Goal: Check status: Check status

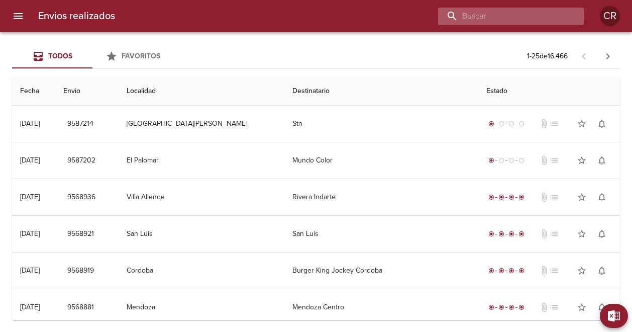
click at [510, 20] on input "buscar" at bounding box center [502, 17] width 129 height 18
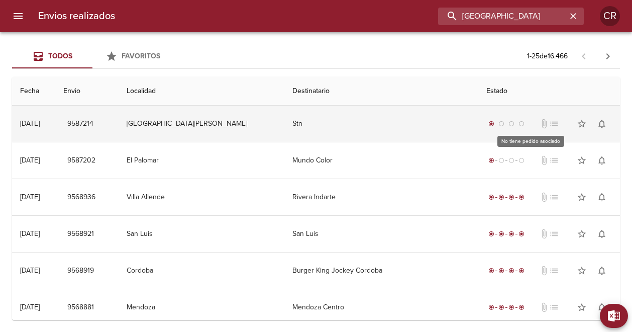
type input "monte grande"
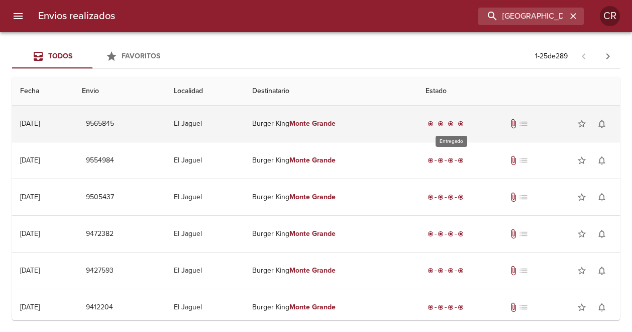
click at [454, 123] on span "radio_button_checked" at bounding box center [451, 124] width 6 height 6
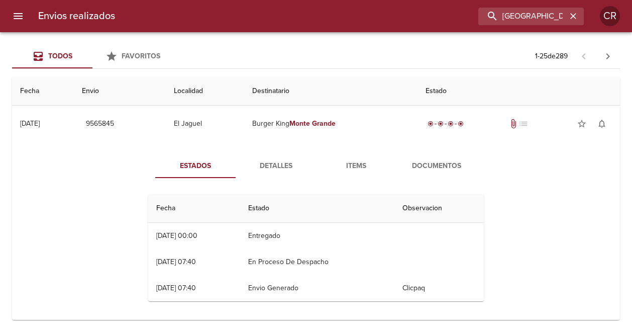
click at [280, 164] on span "Detalles" at bounding box center [276, 166] width 68 height 13
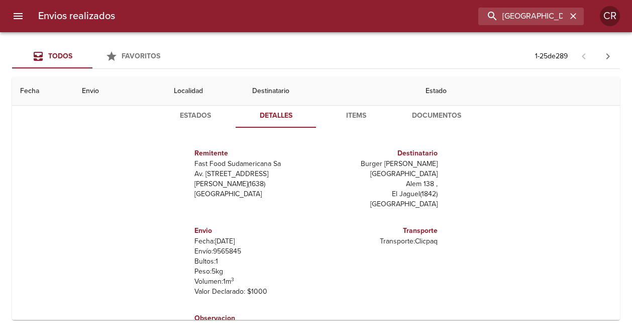
click at [352, 115] on span "Items" at bounding box center [356, 116] width 68 height 13
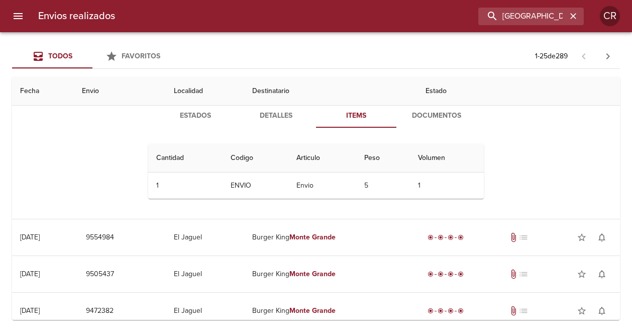
click at [436, 115] on span "Documentos" at bounding box center [436, 116] width 68 height 13
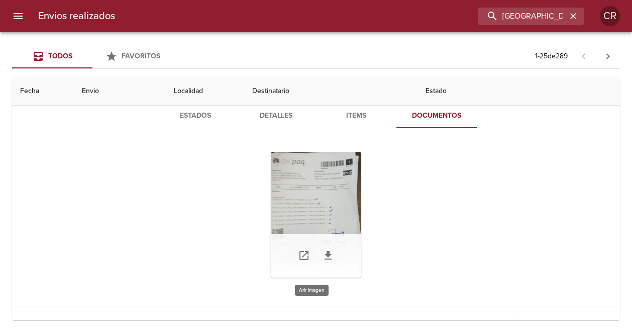
click at [298, 188] on div "Tabla de envíos del cliente" at bounding box center [316, 215] width 90 height 126
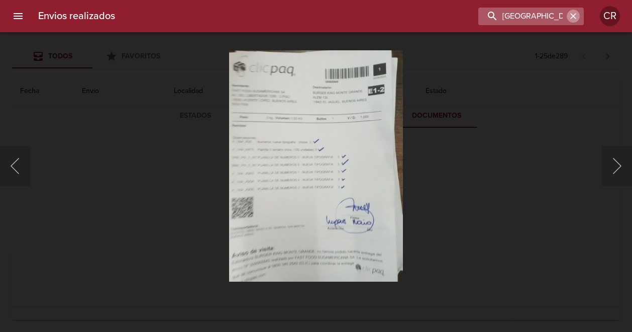
click at [573, 21] on icon "button" at bounding box center [573, 16] width 10 height 10
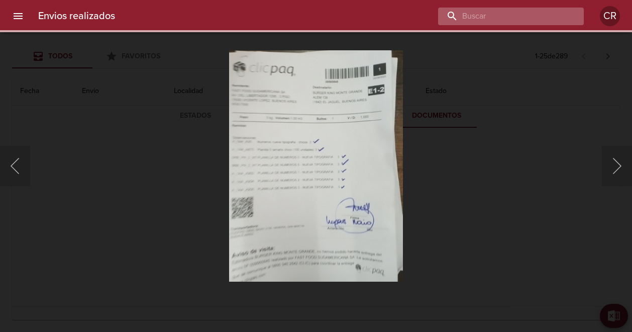
click at [546, 18] on input "buscar" at bounding box center [502, 17] width 129 height 18
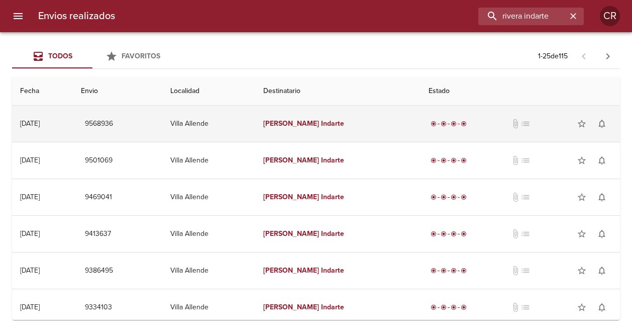
click at [319, 123] on em "Rivera" at bounding box center [291, 123] width 56 height 9
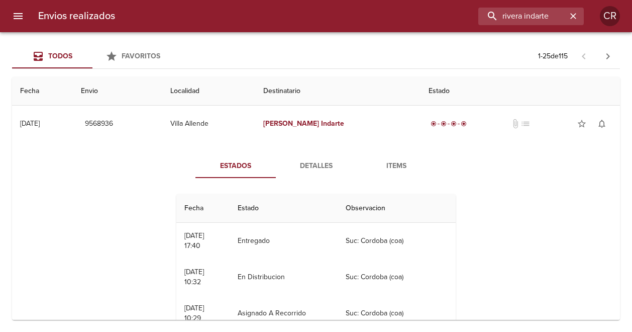
click at [316, 164] on span "Detalles" at bounding box center [316, 166] width 68 height 13
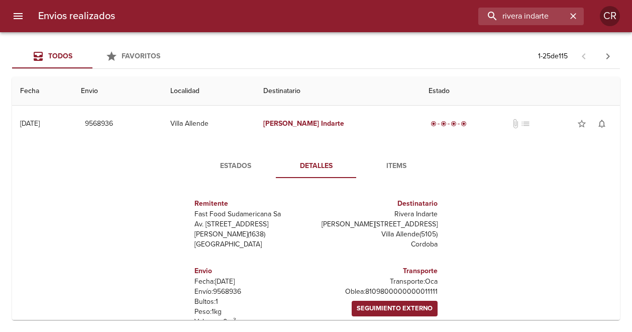
click at [394, 166] on span "Items" at bounding box center [396, 166] width 68 height 13
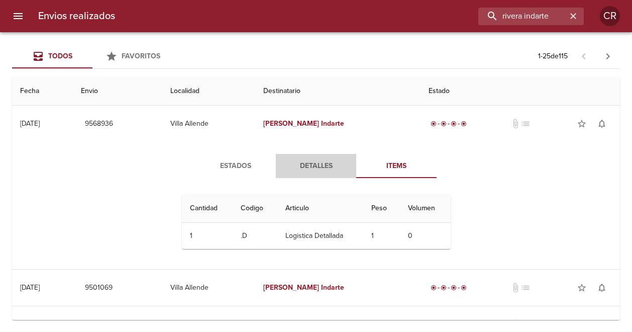
click at [319, 161] on span "Detalles" at bounding box center [316, 166] width 68 height 13
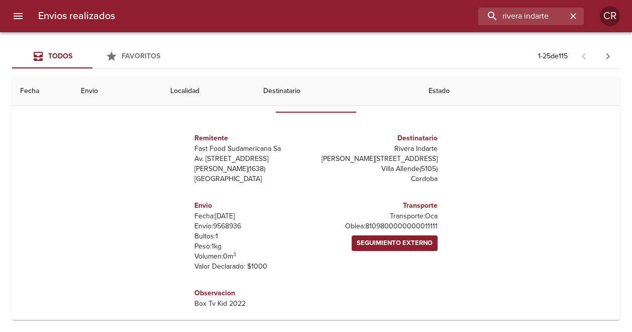
scroll to position [50, 0]
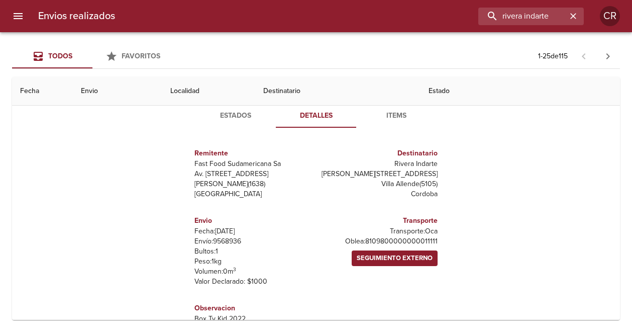
click at [227, 119] on span "Estados" at bounding box center [236, 116] width 68 height 13
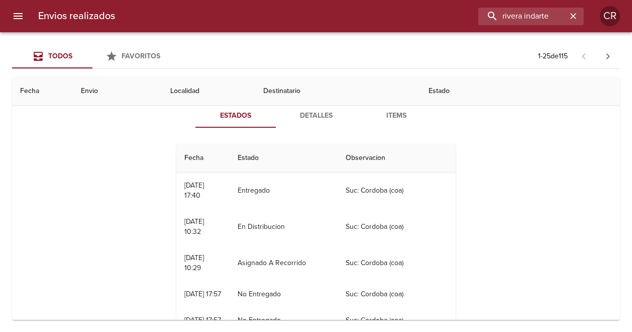
click at [493, 160] on div "Estados Detalles Items Fecha Estado Observacion 09/09 09/09/2025 17:40 Entregad…" at bounding box center [316, 219] width 592 height 257
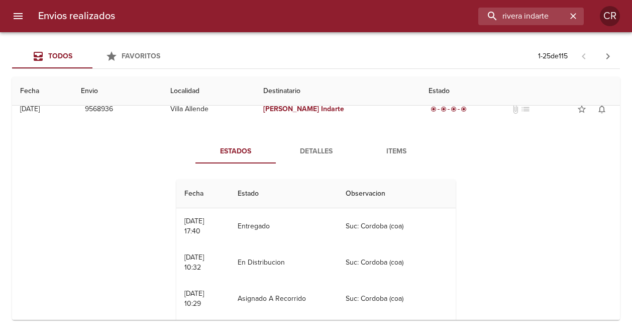
scroll to position [0, 0]
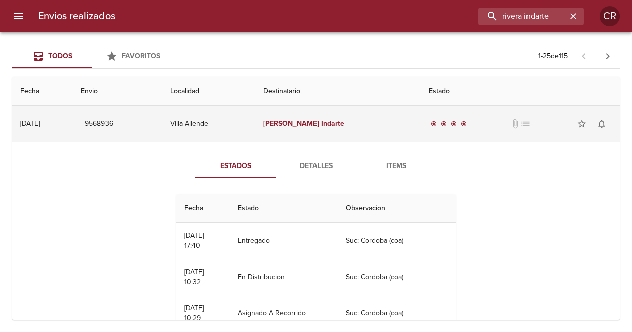
click at [521, 124] on span "list" at bounding box center [526, 124] width 10 height 10
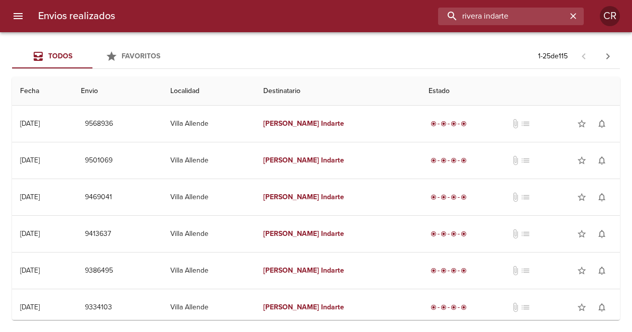
drag, startPoint x: 557, startPoint y: 18, endPoint x: 438, endPoint y: 22, distance: 119.2
click at [438, 22] on div "rivera indarte" at bounding box center [353, 17] width 461 height 18
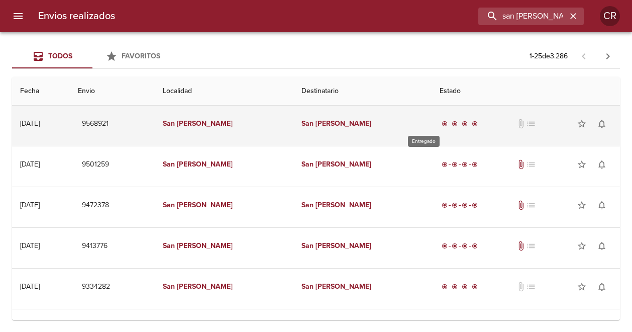
click at [462, 122] on span "radio_button_checked" at bounding box center [465, 124] width 6 height 6
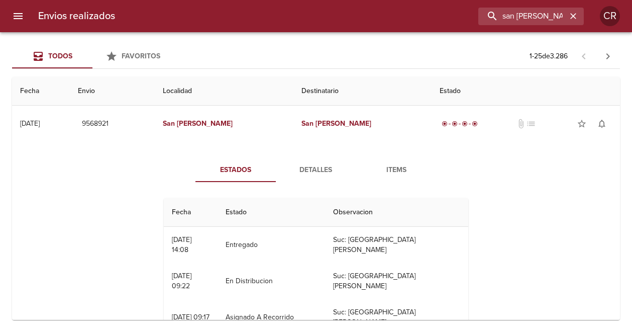
click at [317, 168] on span "Detalles" at bounding box center [316, 170] width 68 height 13
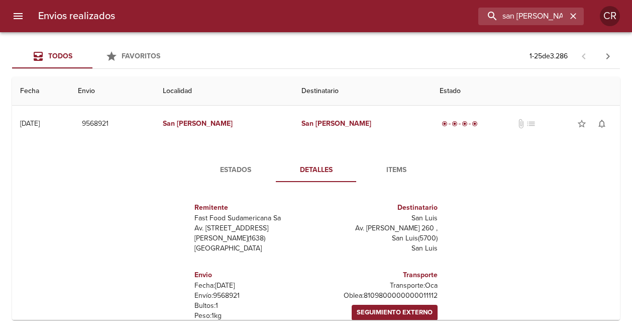
click at [393, 169] on span "Items" at bounding box center [396, 170] width 68 height 13
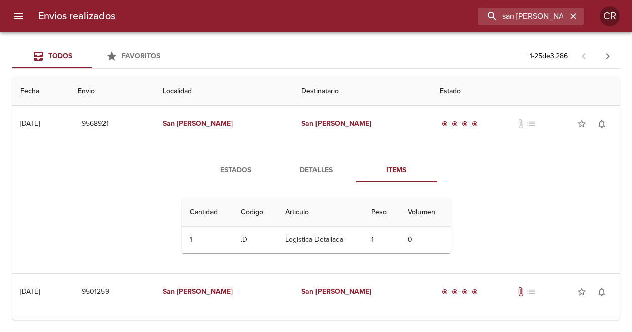
click at [337, 164] on span "Detalles" at bounding box center [316, 170] width 68 height 13
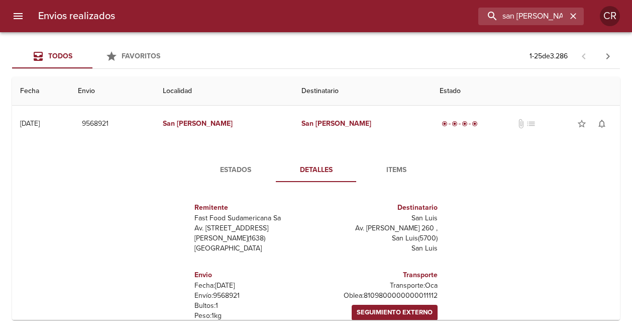
scroll to position [100, 0]
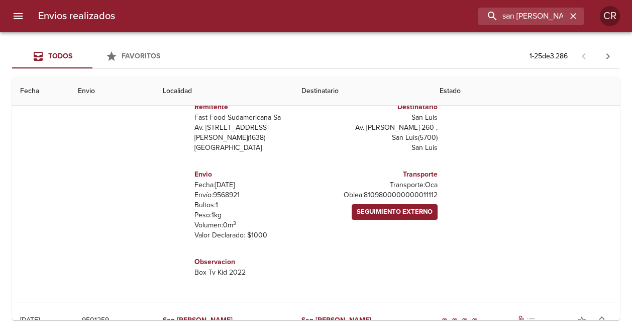
click at [397, 214] on span "Seguimiento Externo" at bounding box center [395, 212] width 76 height 12
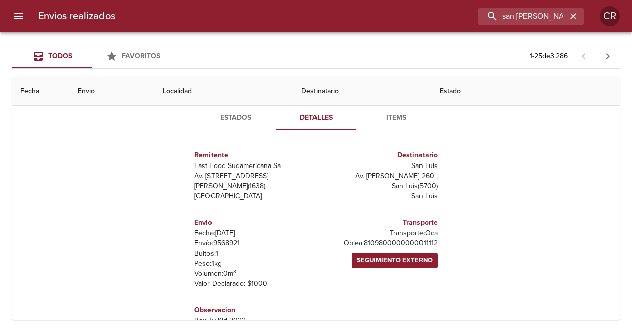
scroll to position [0, 0]
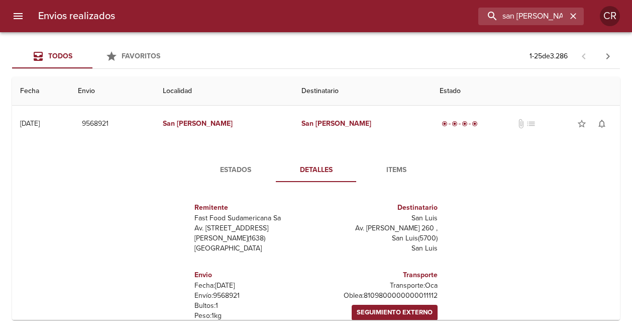
click at [239, 167] on span "Estados" at bounding box center [236, 170] width 68 height 13
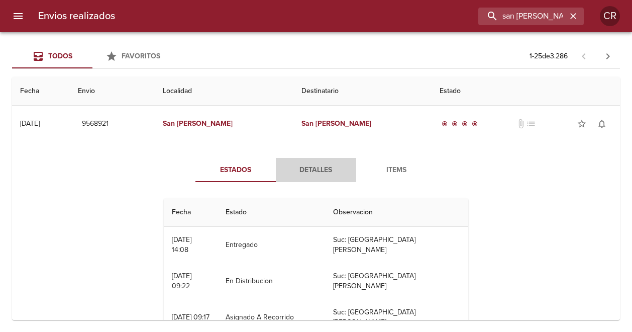
click at [311, 166] on span "Detalles" at bounding box center [316, 170] width 68 height 13
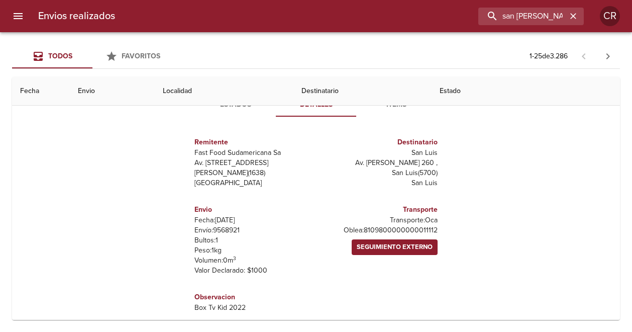
scroll to position [50, 0]
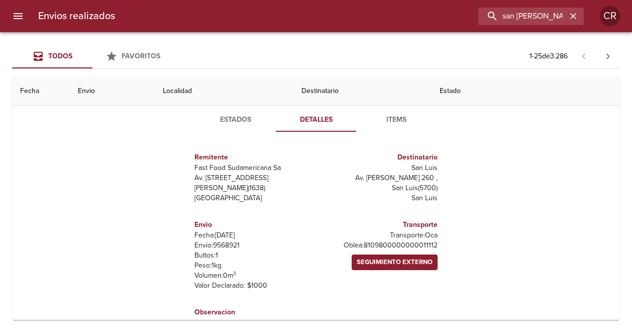
click at [316, 122] on span "Detalles" at bounding box center [316, 120] width 68 height 13
click at [473, 143] on div "Estados Detalles Items Remitente Fast Food Sudamericana Sa Av. Del Libertador 1…" at bounding box center [316, 223] width 592 height 256
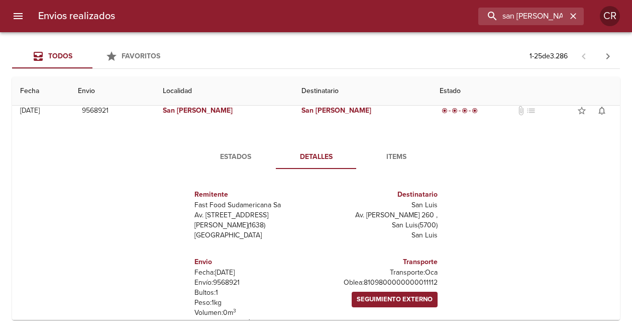
scroll to position [0, 0]
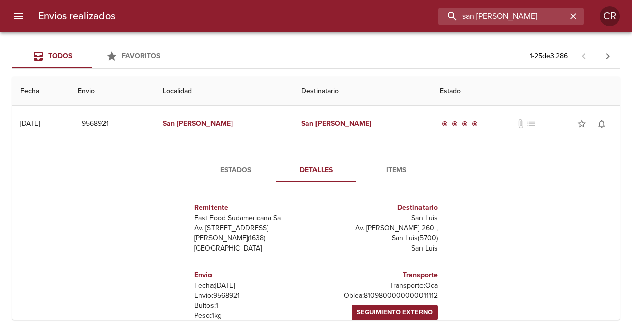
drag, startPoint x: 531, startPoint y: 20, endPoint x: 452, endPoint y: 26, distance: 78.6
click at [452, 26] on div "Envios realizados san luis CR" at bounding box center [316, 16] width 632 height 32
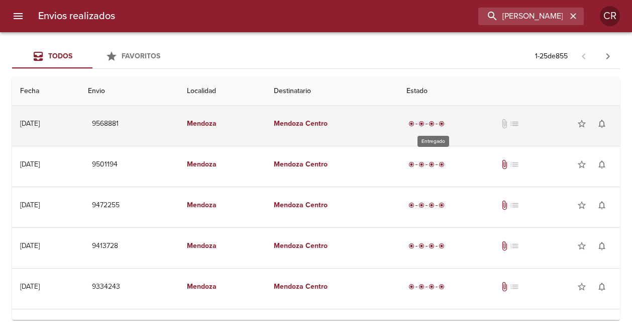
click at [434, 122] on div "radio_button_checked" at bounding box center [432, 124] width 10 height 6
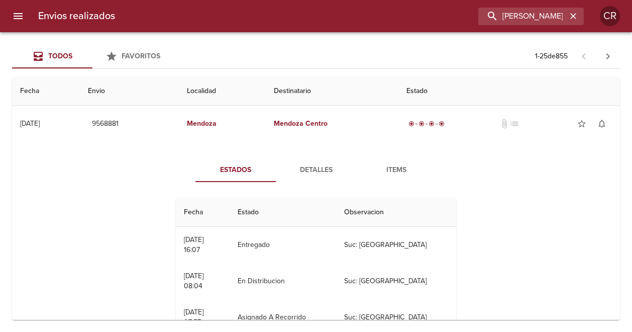
click at [305, 168] on span "Detalles" at bounding box center [316, 170] width 68 height 13
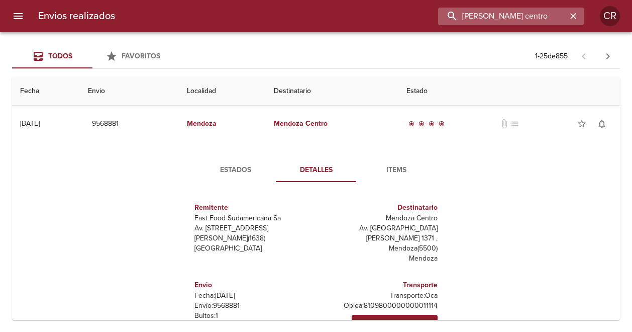
drag, startPoint x: 557, startPoint y: 17, endPoint x: 506, endPoint y: 18, distance: 51.3
click at [506, 18] on input "mendoza centro" at bounding box center [502, 17] width 129 height 18
type input "m"
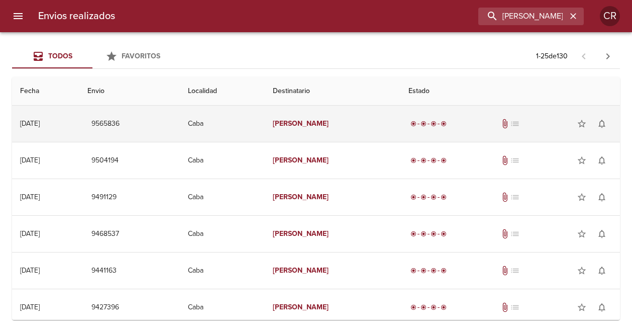
click at [314, 124] on em "Bulnes" at bounding box center [301, 123] width 56 height 9
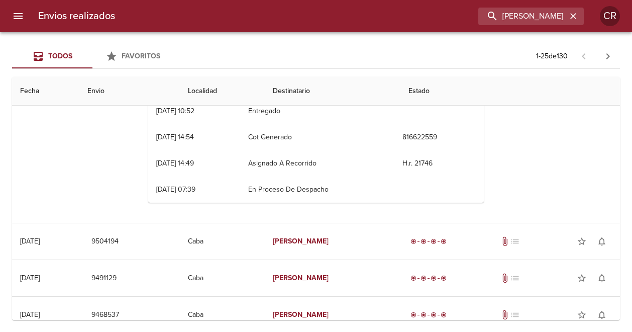
scroll to position [50, 0]
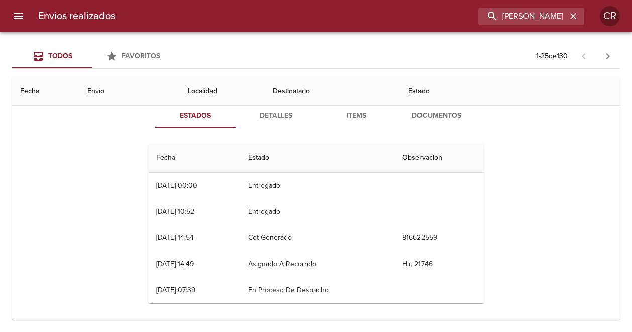
click at [275, 114] on span "Detalles" at bounding box center [276, 116] width 68 height 13
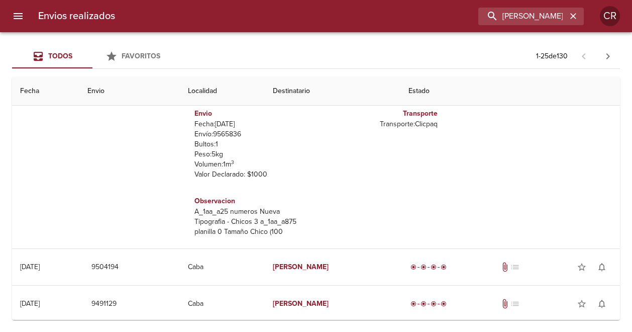
scroll to position [0, 0]
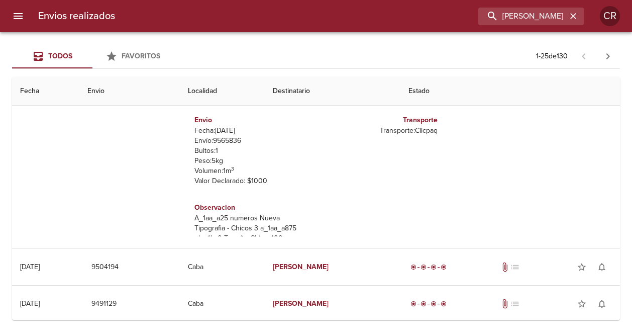
click at [333, 93] on th "Destinatario" at bounding box center [332, 91] width 135 height 29
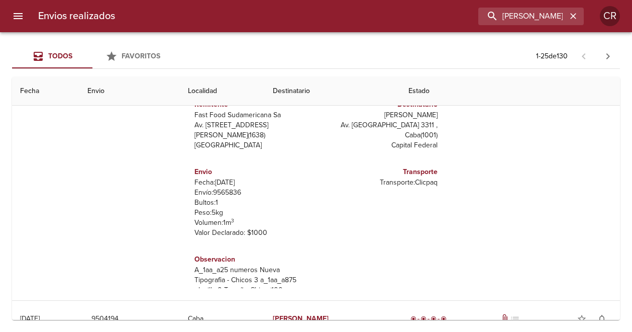
scroll to position [50, 0]
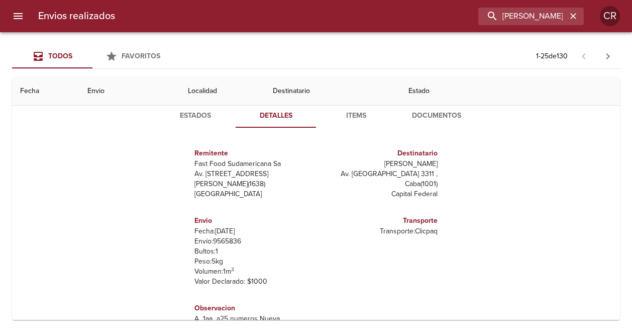
click at [359, 115] on span "Items" at bounding box center [356, 116] width 68 height 13
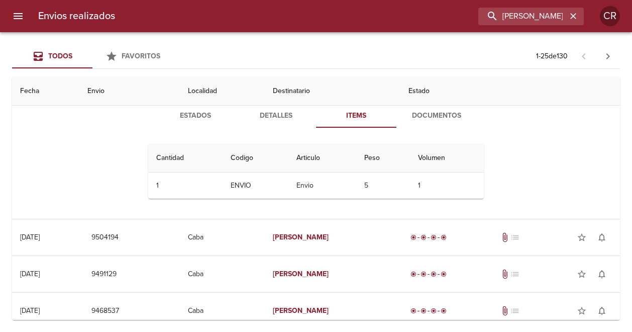
click at [411, 115] on span "Documentos" at bounding box center [436, 116] width 68 height 13
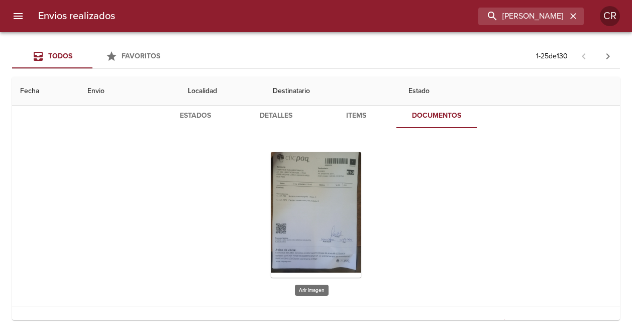
click at [323, 169] on div "Tabla de envíos del cliente" at bounding box center [316, 215] width 90 height 126
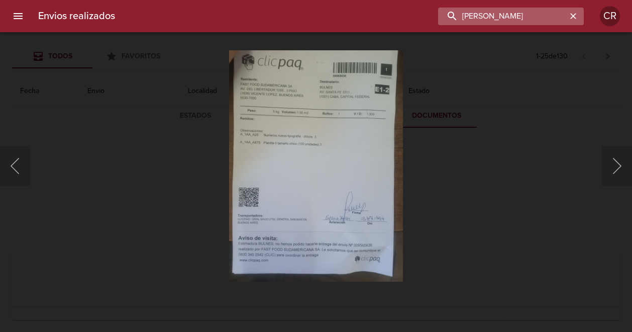
drag, startPoint x: 539, startPoint y: 18, endPoint x: 467, endPoint y: 22, distance: 71.5
click at [467, 22] on input "bulnes" at bounding box center [502, 17] width 129 height 18
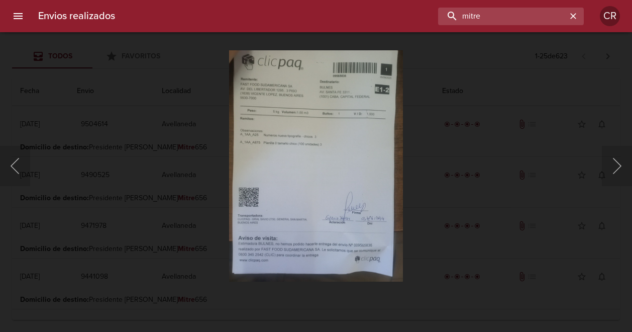
scroll to position [0, 0]
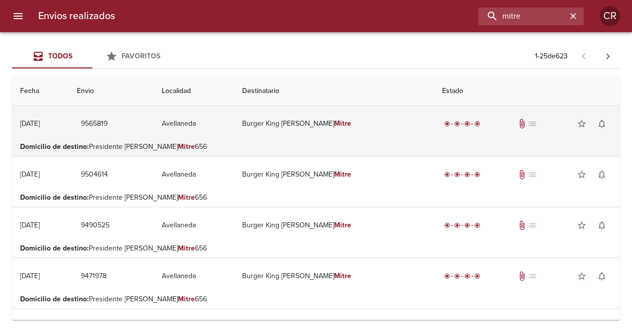
click at [280, 123] on td "Burger King Avellaneda Mitre" at bounding box center [334, 124] width 200 height 36
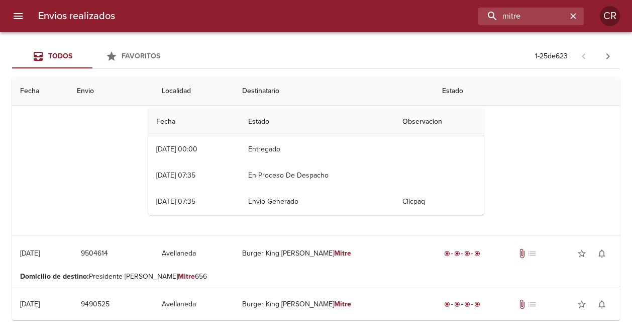
scroll to position [50, 0]
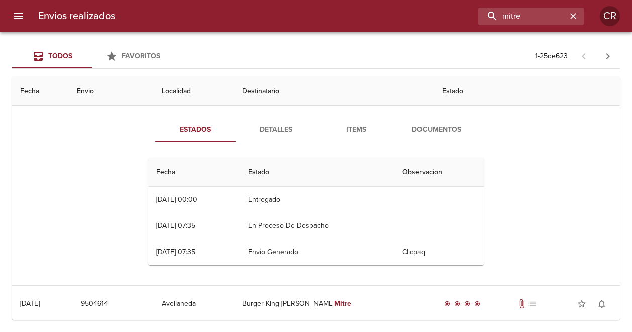
click at [280, 126] on span "Detalles" at bounding box center [276, 130] width 68 height 13
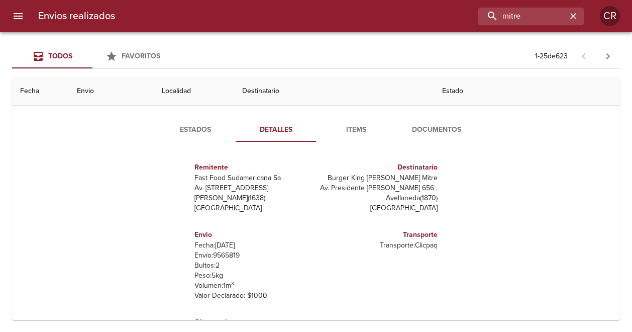
click at [357, 129] on span "Items" at bounding box center [356, 130] width 68 height 13
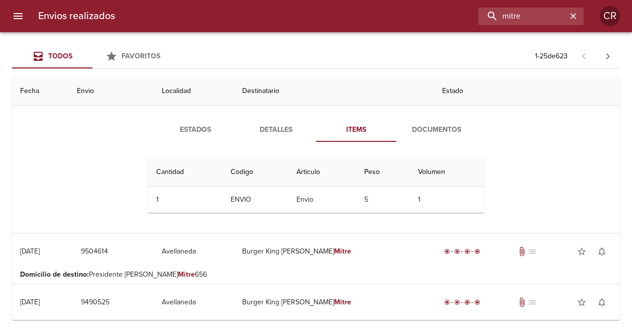
click at [437, 128] on span "Documentos" at bounding box center [436, 130] width 68 height 13
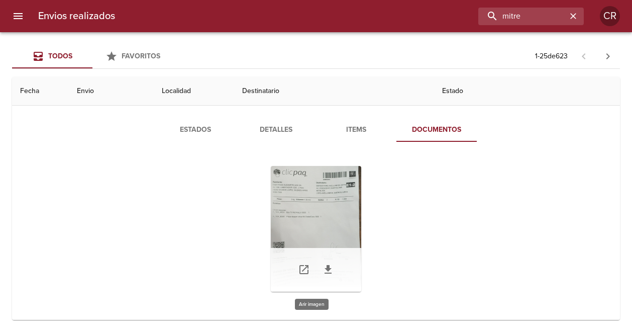
click at [308, 181] on div "Tabla de envíos del cliente" at bounding box center [316, 229] width 90 height 126
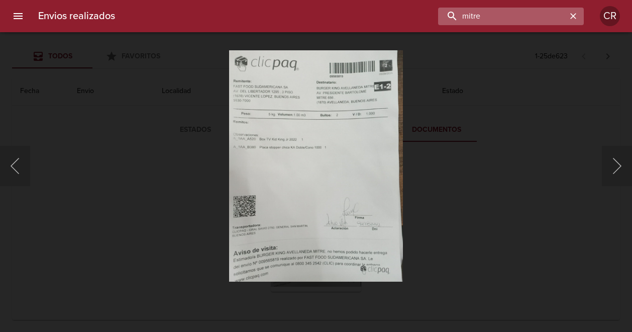
drag, startPoint x: 532, startPoint y: 15, endPoint x: 489, endPoint y: 17, distance: 43.2
click at [489, 17] on input "mitre" at bounding box center [502, 17] width 129 height 18
type input "m"
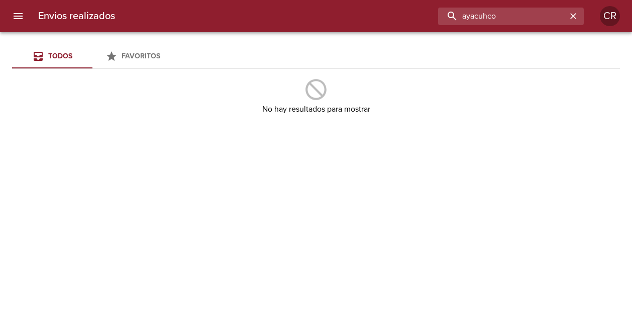
drag, startPoint x: 498, startPoint y: 15, endPoint x: 432, endPoint y: 15, distance: 66.8
click at [432, 15] on div "ayacuhco" at bounding box center [353, 17] width 461 height 18
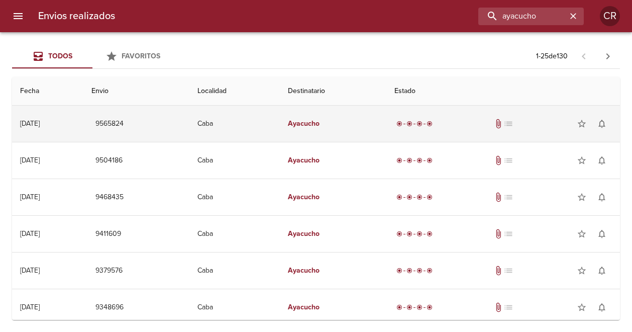
click at [320, 122] on em "Ayacucho" at bounding box center [304, 123] width 32 height 9
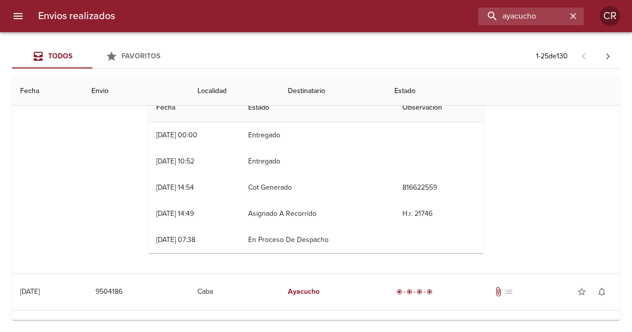
scroll to position [0, 0]
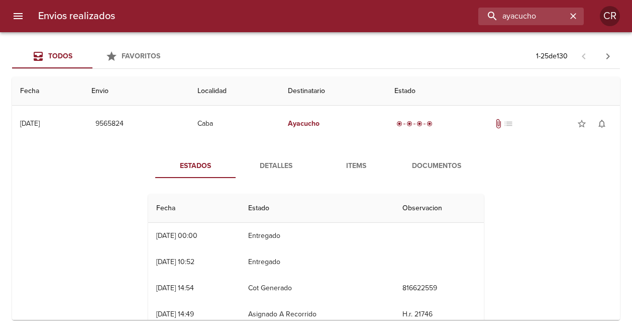
click at [272, 160] on span "Detalles" at bounding box center [276, 166] width 68 height 13
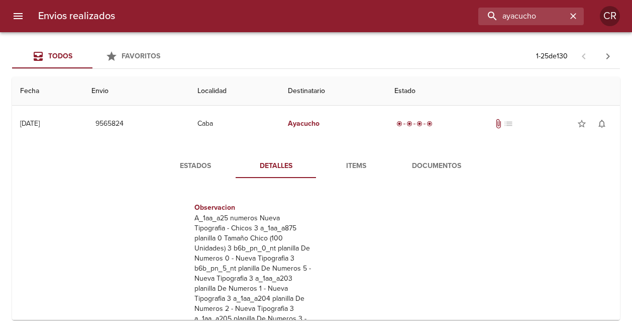
scroll to position [186, 0]
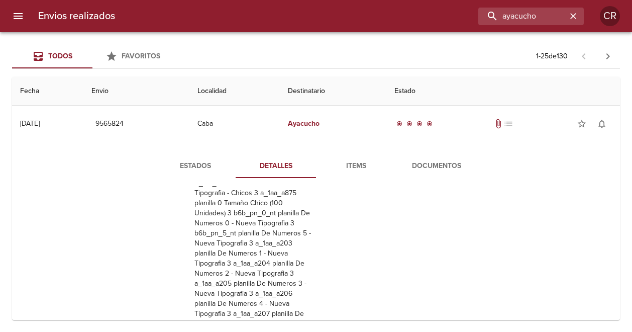
click at [429, 167] on span "Documentos" at bounding box center [436, 166] width 68 height 13
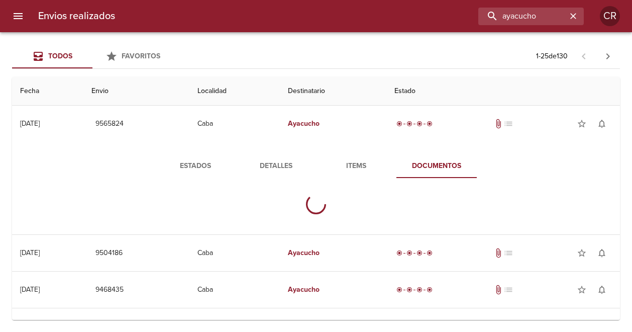
scroll to position [0, 0]
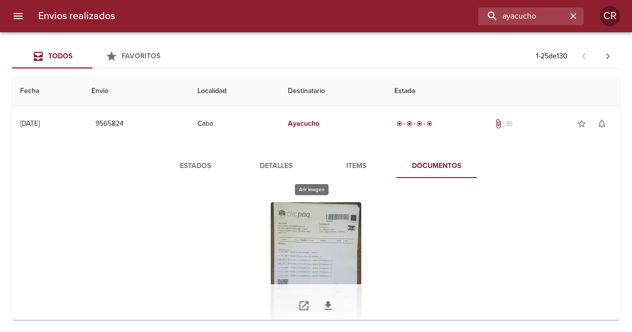
click at [307, 221] on div "Tabla de envíos del cliente" at bounding box center [316, 265] width 90 height 126
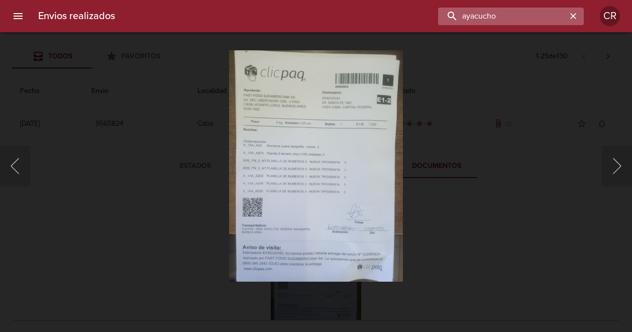
drag, startPoint x: 543, startPoint y: 18, endPoint x: 472, endPoint y: 18, distance: 70.9
click at [472, 18] on input "ayacucho" at bounding box center [502, 17] width 129 height 18
type input "a"
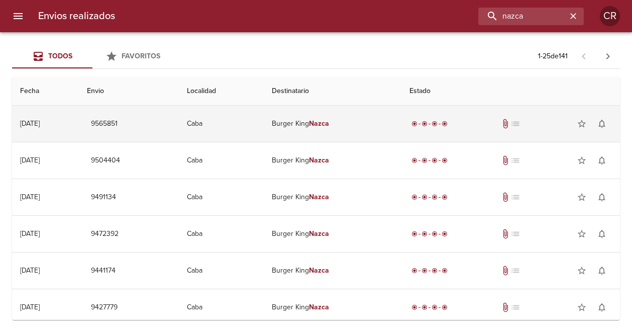
click at [329, 122] on em "Nazca" at bounding box center [319, 123] width 20 height 9
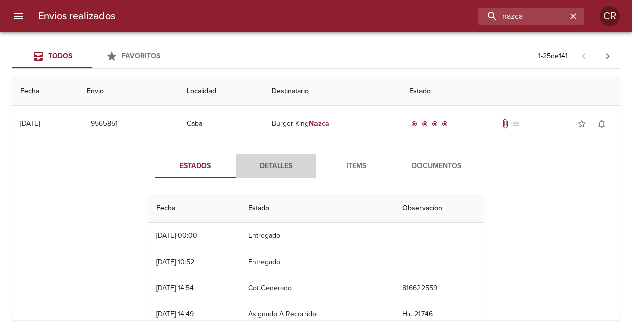
click at [284, 166] on span "Detalles" at bounding box center [276, 166] width 68 height 13
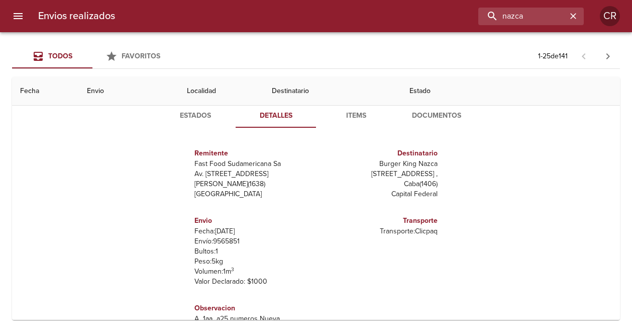
click at [423, 117] on span "Documentos" at bounding box center [436, 116] width 68 height 13
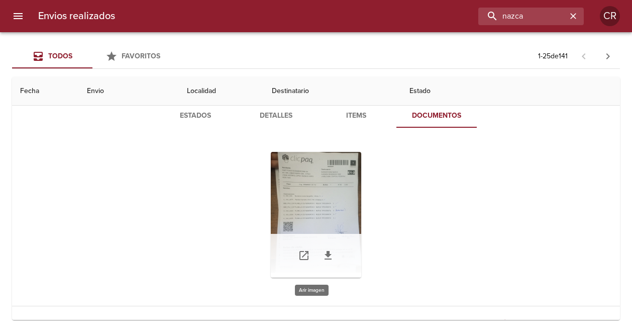
click at [326, 183] on div "Tabla de envíos del cliente" at bounding box center [316, 215] width 90 height 126
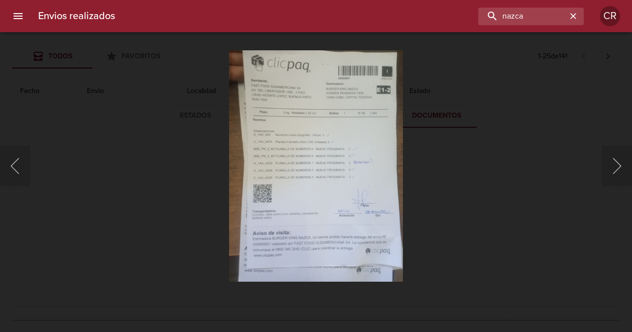
click at [354, 194] on img "Lightbox" at bounding box center [315, 165] width 173 height 231
click at [565, 200] on div "Lightbox" at bounding box center [316, 166] width 632 height 332
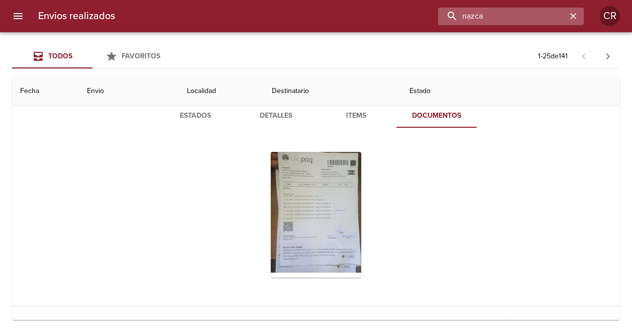
drag, startPoint x: 531, startPoint y: 18, endPoint x: 441, endPoint y: 21, distance: 89.5
click at [441, 21] on input "nazca" at bounding box center [502, 17] width 129 height 18
type input "obelisco"
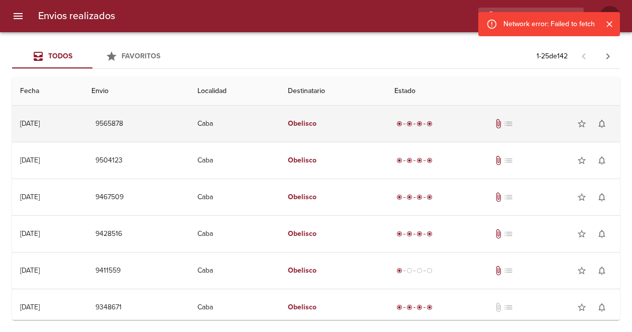
click at [317, 123] on em "Obelisco" at bounding box center [302, 123] width 29 height 9
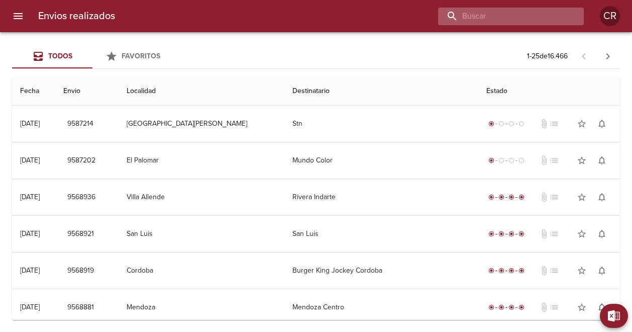
click at [543, 21] on input "buscar" at bounding box center [502, 17] width 129 height 18
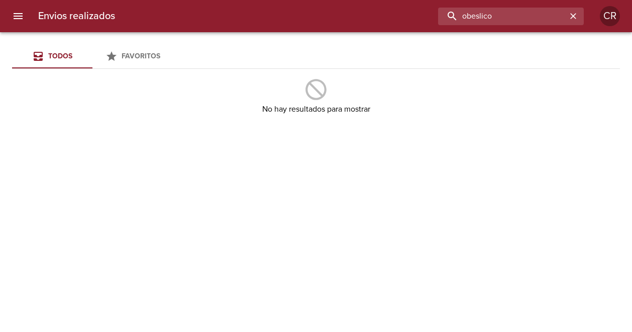
drag, startPoint x: 519, startPoint y: 19, endPoint x: 432, endPoint y: 20, distance: 87.4
click at [432, 20] on div "obeslico" at bounding box center [353, 17] width 461 height 18
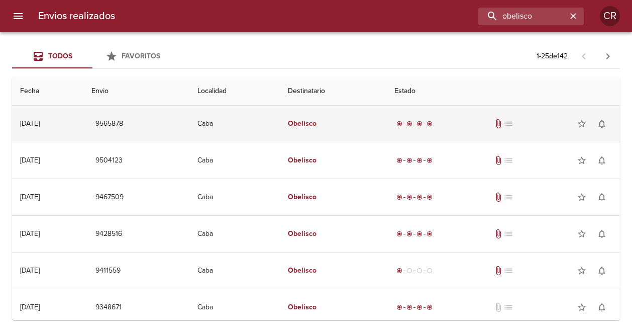
click at [317, 125] on em "Obelisco" at bounding box center [302, 123] width 29 height 9
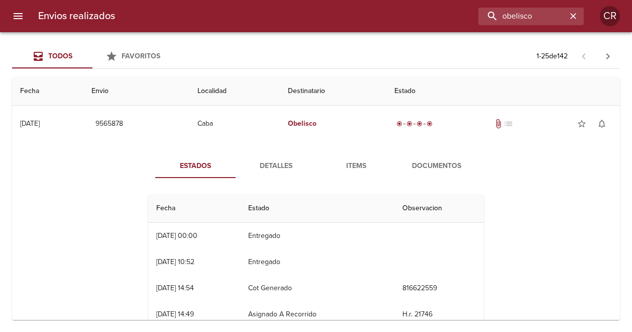
click at [277, 167] on span "Detalles" at bounding box center [276, 166] width 68 height 13
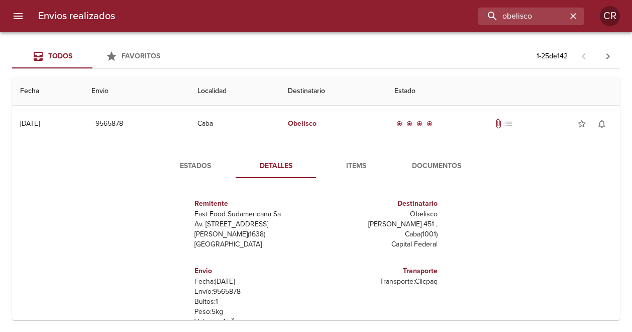
click at [422, 166] on span "Documentos" at bounding box center [436, 166] width 68 height 13
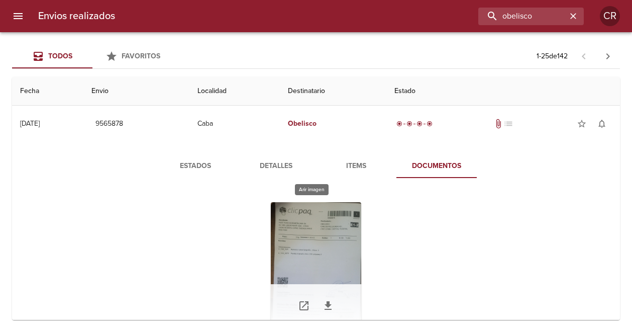
click at [320, 212] on div "Tabla de envíos del cliente" at bounding box center [316, 265] width 90 height 126
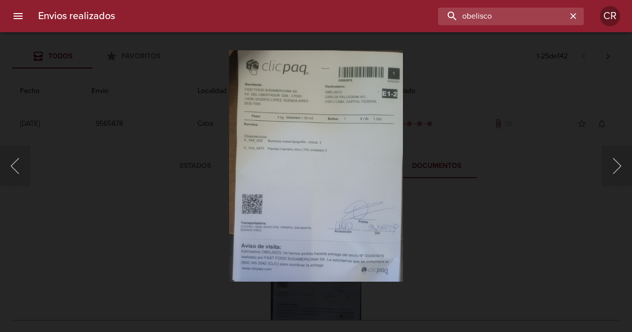
drag, startPoint x: 537, startPoint y: 19, endPoint x: 449, endPoint y: 28, distance: 87.9
click at [449, 28] on div "Envios realizados obelisco CR" at bounding box center [316, 16] width 632 height 32
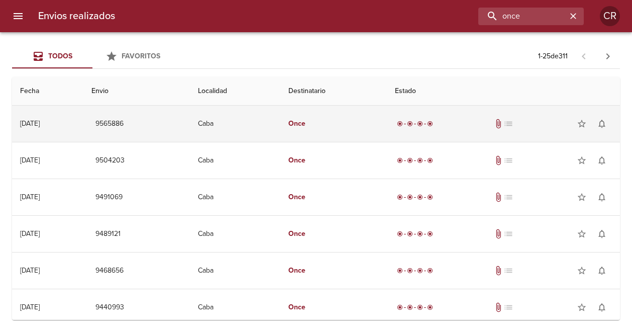
click at [413, 121] on span "radio_button_checked" at bounding box center [410, 124] width 6 height 6
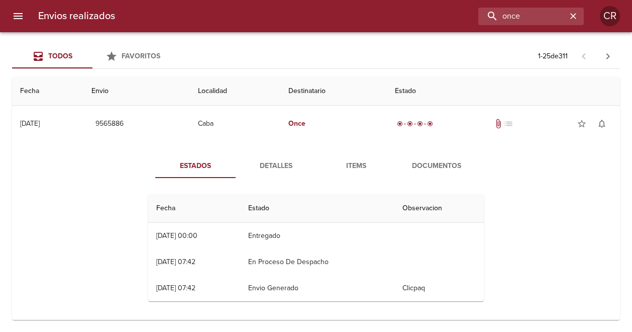
click at [277, 164] on span "Detalles" at bounding box center [276, 166] width 68 height 13
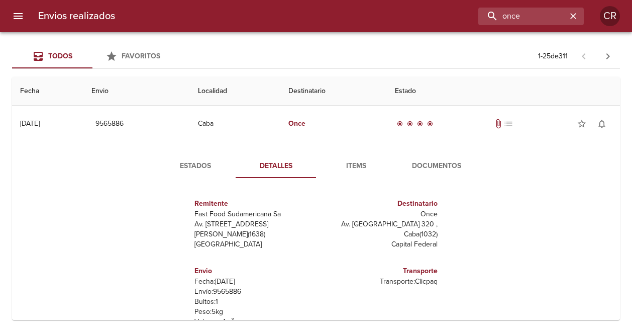
click at [427, 164] on span "Documentos" at bounding box center [436, 166] width 68 height 13
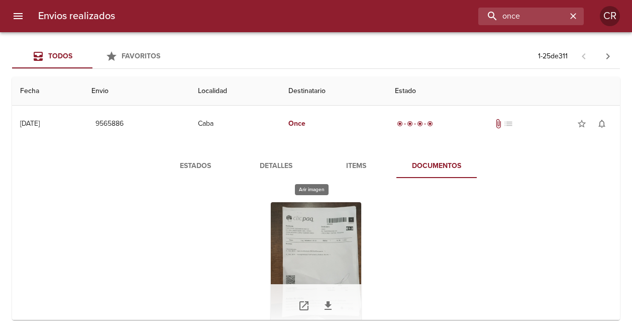
click at [324, 223] on div "Tabla de envíos del cliente" at bounding box center [316, 265] width 90 height 126
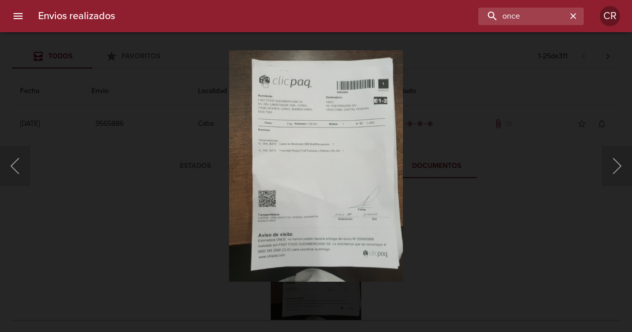
click at [444, 230] on div "Lightbox" at bounding box center [316, 166] width 632 height 332
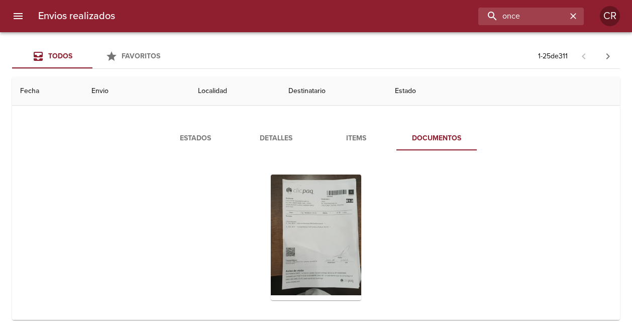
scroll to position [50, 0]
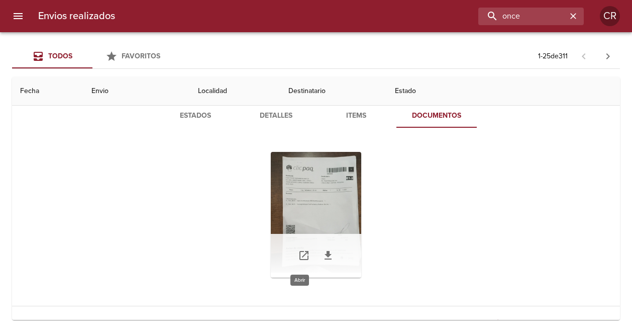
click at [299, 256] on icon "Tabla de envíos del cliente" at bounding box center [303, 255] width 9 height 9
click at [323, 199] on div "Tabla de envíos del cliente" at bounding box center [316, 215] width 90 height 126
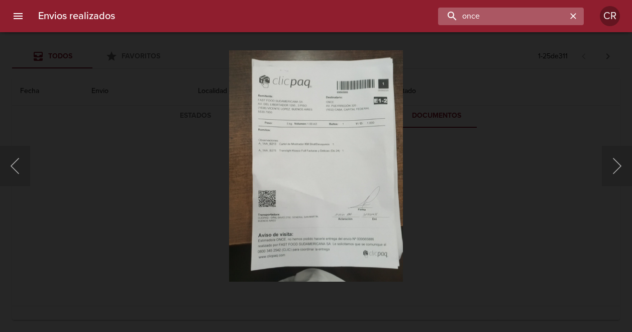
drag, startPoint x: 537, startPoint y: 16, endPoint x: 456, endPoint y: 20, distance: 81.0
click at [456, 20] on input "once" at bounding box center [502, 17] width 129 height 18
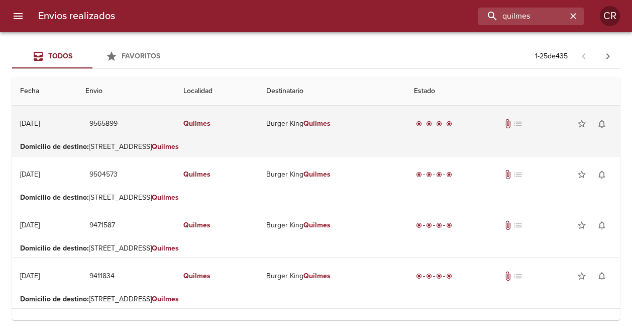
click at [331, 123] on em "Quilmes" at bounding box center [317, 123] width 27 height 9
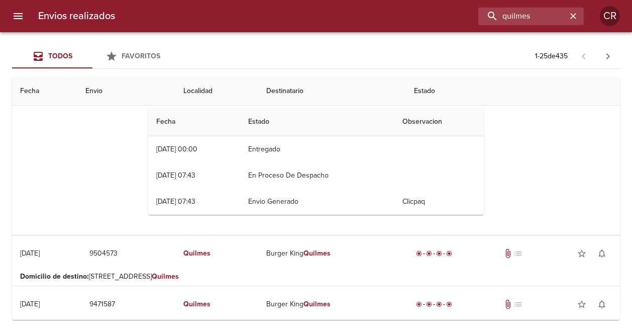
scroll to position [50, 0]
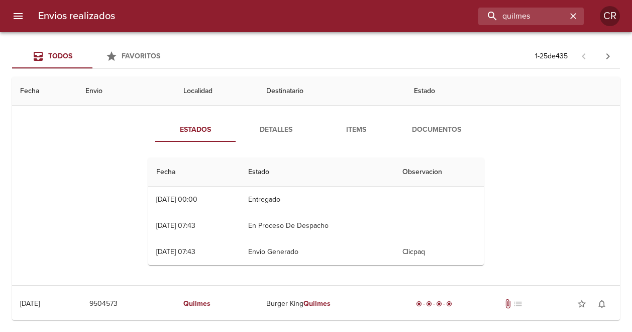
click at [283, 127] on span "Detalles" at bounding box center [276, 130] width 68 height 13
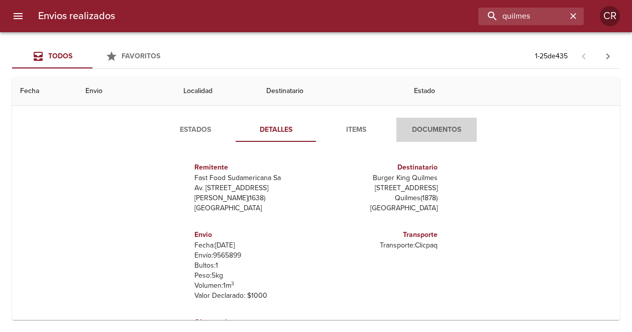
click at [433, 126] on span "Documentos" at bounding box center [436, 130] width 68 height 13
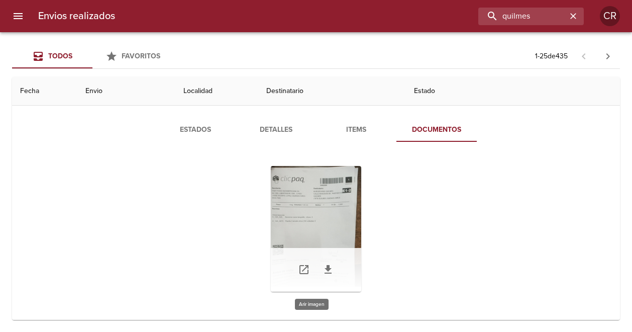
click at [314, 188] on div "Tabla de envíos del cliente" at bounding box center [316, 229] width 90 height 126
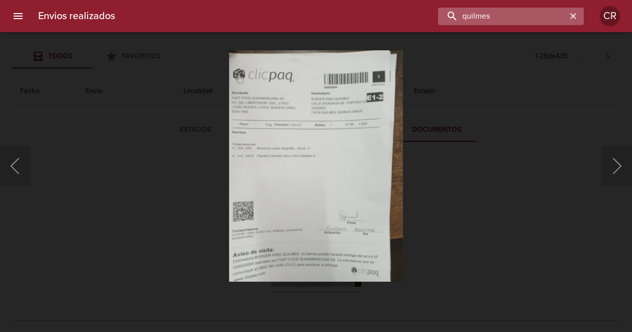
drag, startPoint x: 534, startPoint y: 15, endPoint x: 476, endPoint y: 22, distance: 57.7
click at [476, 22] on input "quilmes" at bounding box center [502, 17] width 129 height 18
click at [516, 13] on input "quilmes" at bounding box center [502, 17] width 129 height 18
drag, startPoint x: 515, startPoint y: 17, endPoint x: 418, endPoint y: 19, distance: 97.5
click at [418, 19] on div "quilmes" at bounding box center [353, 17] width 461 height 18
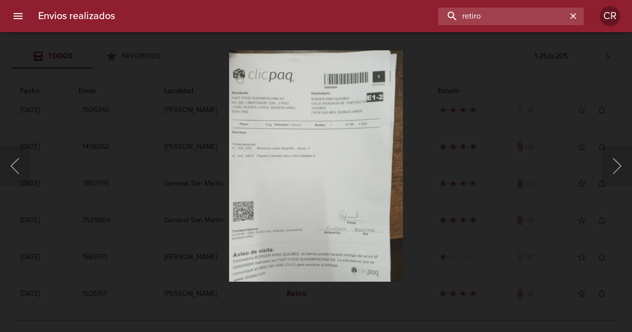
scroll to position [0, 0]
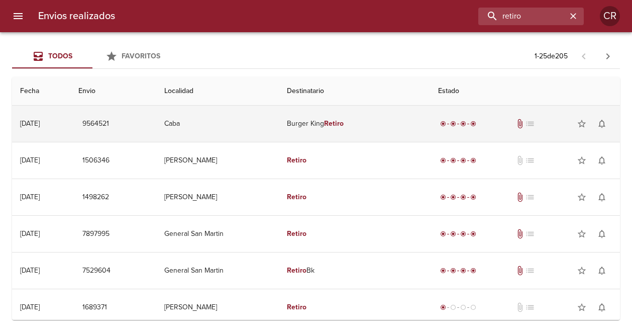
click at [344, 123] on em "Retiro" at bounding box center [334, 123] width 20 height 9
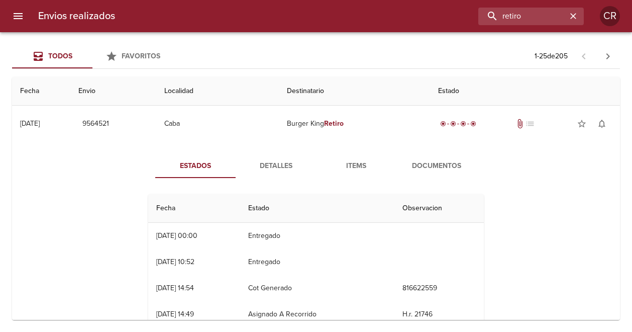
click at [281, 165] on span "Detalles" at bounding box center [276, 166] width 68 height 13
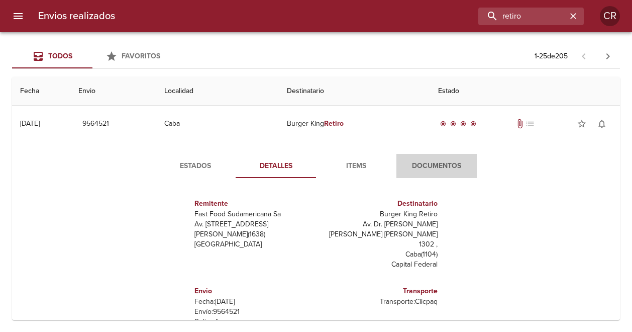
click at [411, 164] on span "Documentos" at bounding box center [436, 166] width 68 height 13
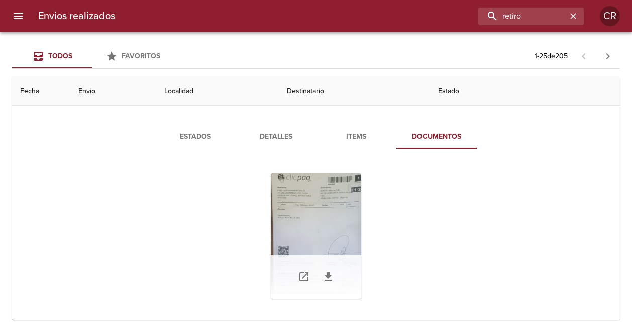
scroll to position [50, 0]
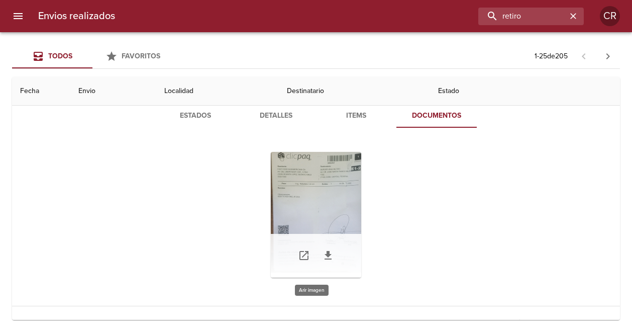
click at [325, 190] on div "Tabla de envíos del cliente" at bounding box center [316, 215] width 90 height 126
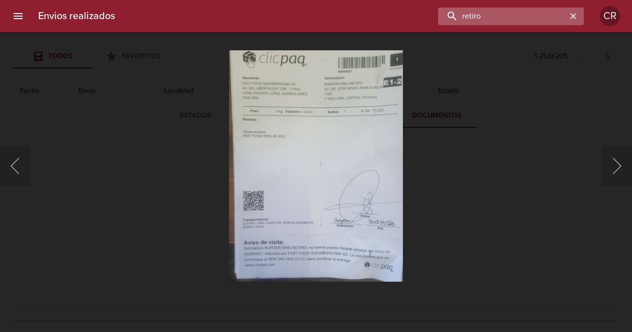
drag, startPoint x: 531, startPoint y: 17, endPoint x: 458, endPoint y: 19, distance: 72.4
click at [458, 19] on input "retiro" at bounding box center [502, 17] width 129 height 18
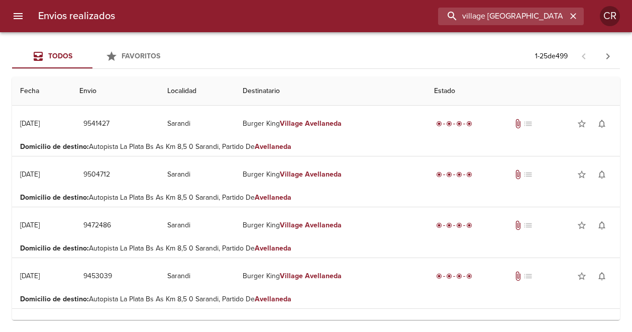
drag, startPoint x: 536, startPoint y: 16, endPoint x: 435, endPoint y: 34, distance: 102.6
click at [435, 0] on div "Envios realizados village avellaneda CR Todos Favoritos 1 - 25 de 499 Fecha Env…" at bounding box center [316, 0] width 632 height 0
type input "jockey"
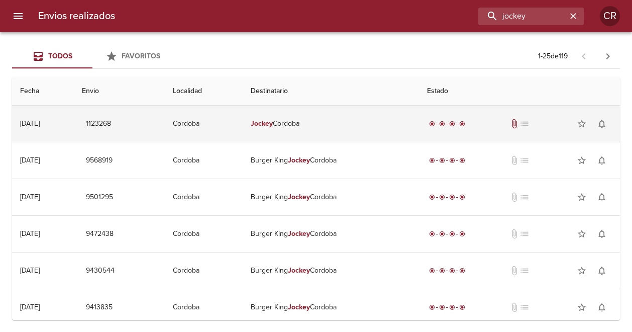
click at [305, 120] on td "Jockey Cordoba" at bounding box center [331, 124] width 176 height 36
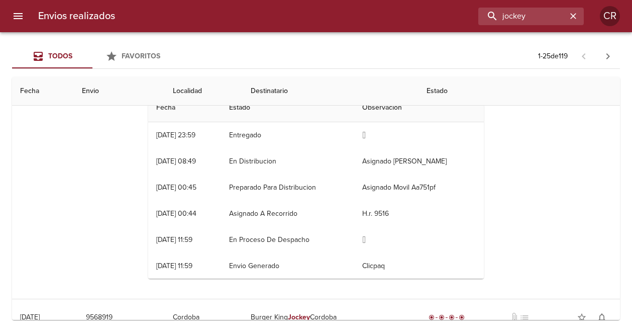
scroll to position [201, 0]
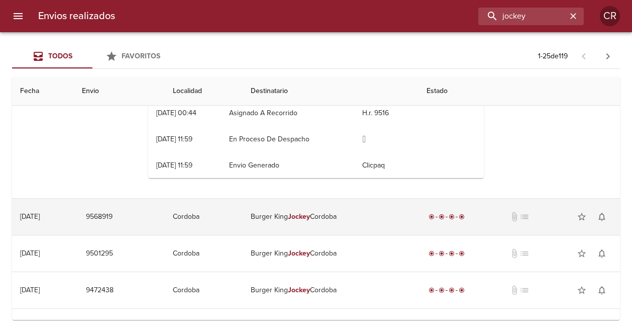
click at [335, 216] on td "Burger King Jockey Cordoba" at bounding box center [331, 216] width 176 height 36
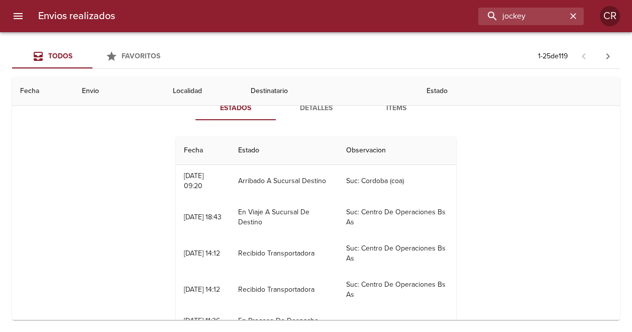
scroll to position [0, 0]
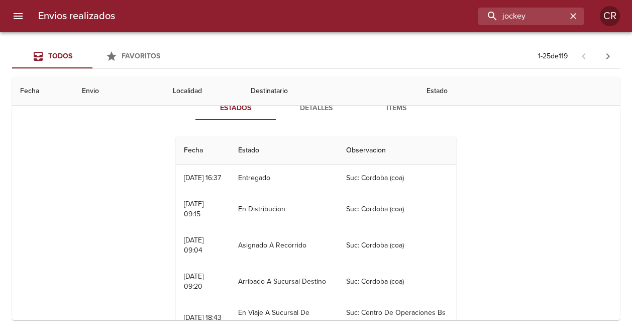
click at [254, 149] on th "Estado" at bounding box center [284, 150] width 108 height 29
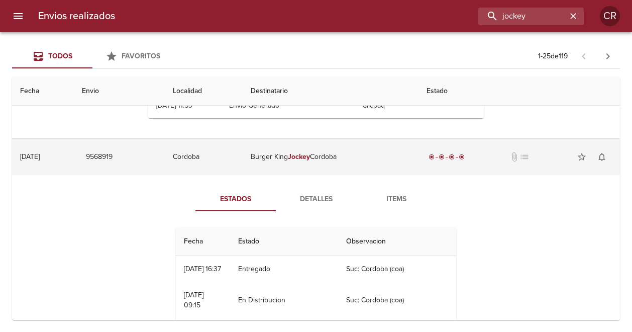
scroll to position [251, 0]
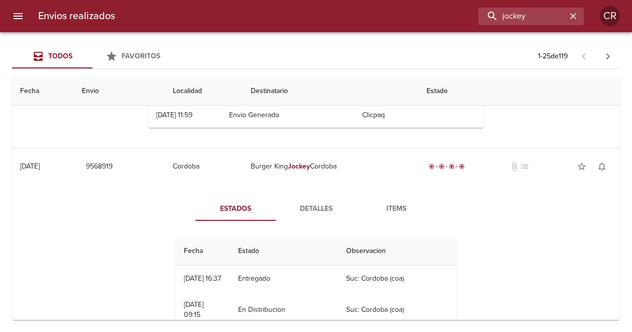
click at [306, 210] on span "Detalles" at bounding box center [316, 209] width 68 height 13
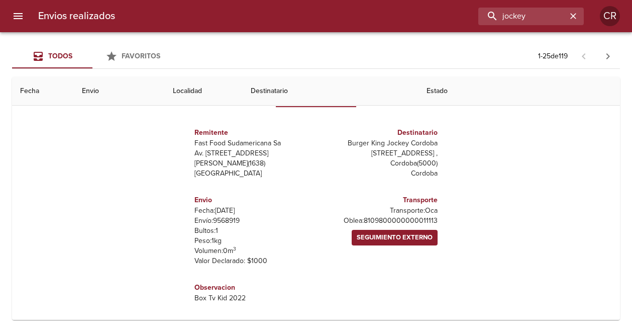
scroll to position [301, 0]
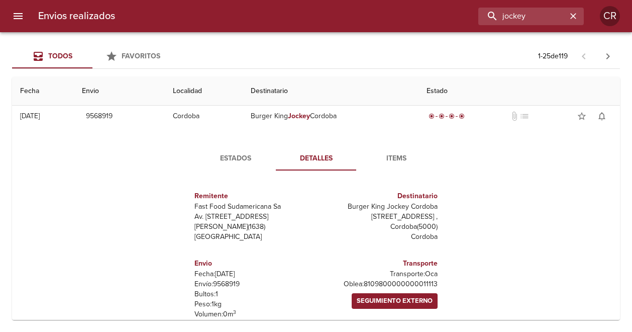
click at [390, 158] on span "Items" at bounding box center [396, 158] width 68 height 13
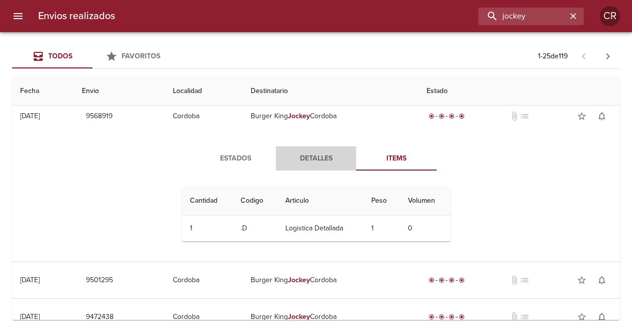
click at [314, 156] on span "Detalles" at bounding box center [316, 158] width 68 height 13
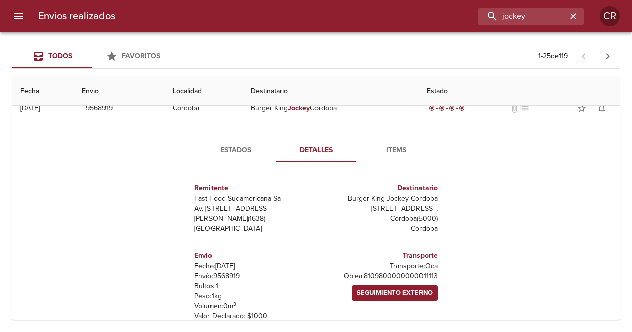
scroll to position [251, 0]
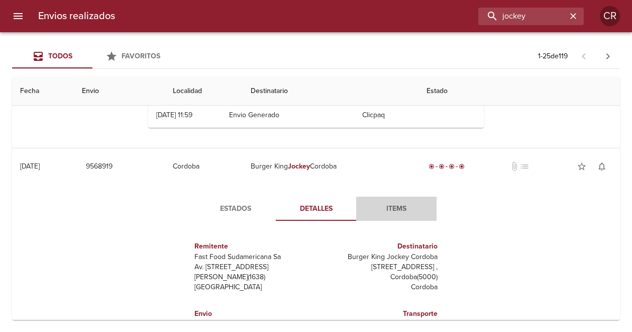
click at [386, 207] on span "Items" at bounding box center [396, 209] width 68 height 13
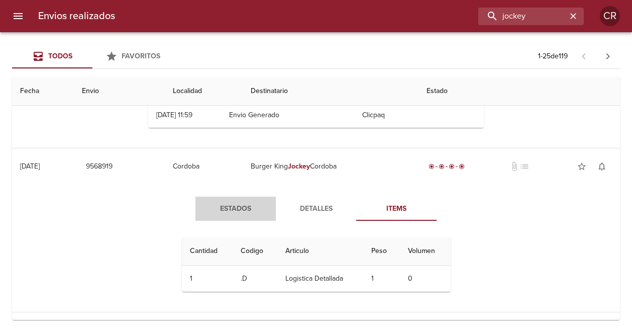
click at [228, 209] on span "Estados" at bounding box center [236, 209] width 68 height 13
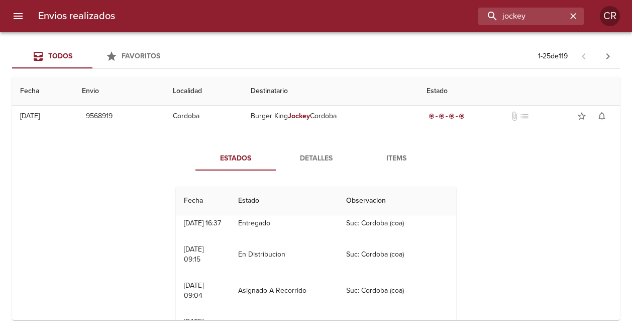
scroll to position [0, 0]
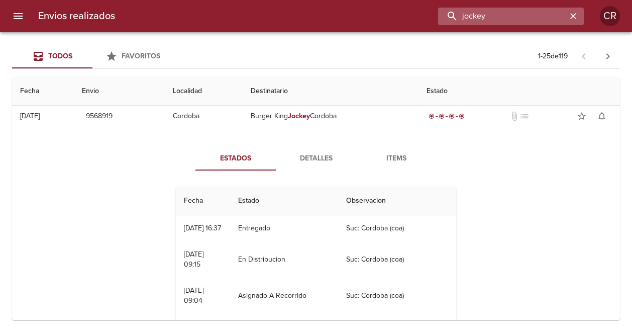
drag, startPoint x: 531, startPoint y: 15, endPoint x: 477, endPoint y: 13, distance: 53.8
click at [481, 15] on input "jockey" at bounding box center [502, 17] width 129 height 18
click at [526, 16] on input "jockey" at bounding box center [502, 17] width 129 height 18
drag, startPoint x: 513, startPoint y: 16, endPoint x: 489, endPoint y: 17, distance: 23.6
click at [489, 17] on input "jockey" at bounding box center [502, 17] width 129 height 18
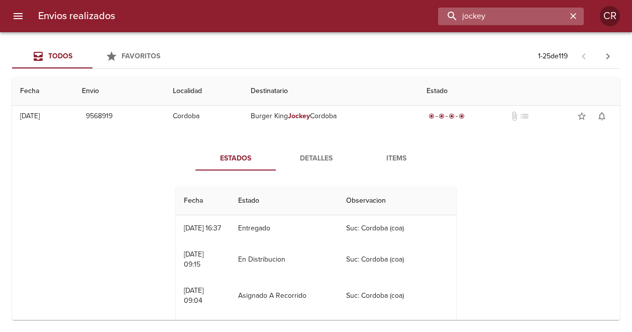
drag, startPoint x: 482, startPoint y: 17, endPoint x: 487, endPoint y: 17, distance: 5.1
click at [481, 17] on input "jockey" at bounding box center [502, 17] width 129 height 18
drag, startPoint x: 497, startPoint y: 17, endPoint x: 466, endPoint y: 17, distance: 31.2
click at [466, 17] on input "yjocke" at bounding box center [502, 17] width 129 height 18
type input "ezeiza"
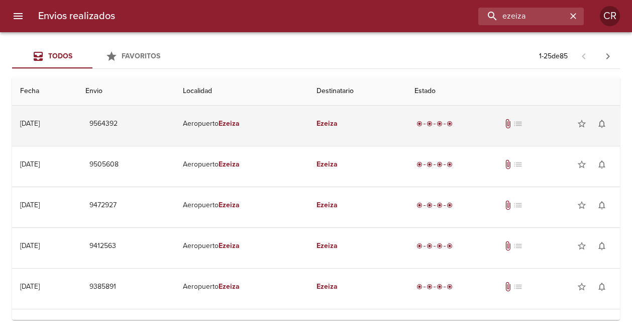
click at [240, 124] on em "Ezeiza" at bounding box center [229, 123] width 21 height 9
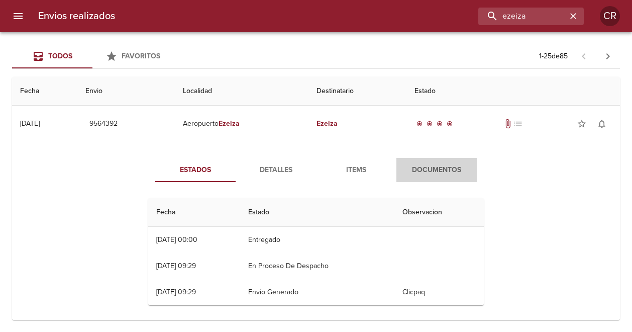
click at [416, 167] on span "Documentos" at bounding box center [436, 170] width 68 height 13
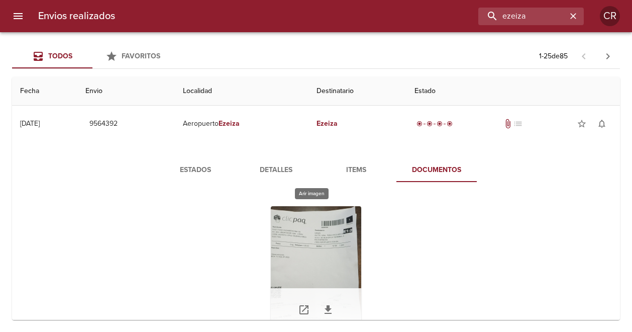
click at [322, 222] on div "Tabla de envíos del cliente" at bounding box center [316, 269] width 90 height 126
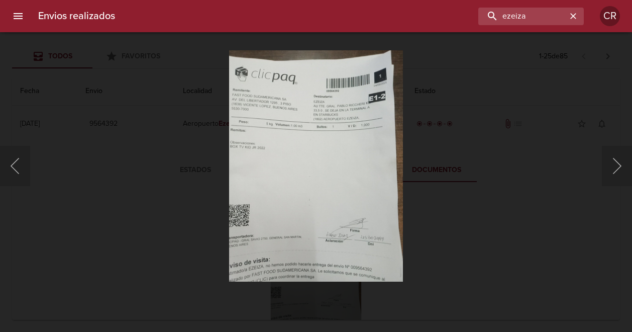
click at [575, 114] on div "Lightbox" at bounding box center [316, 166] width 632 height 332
